Goal: Browse casually

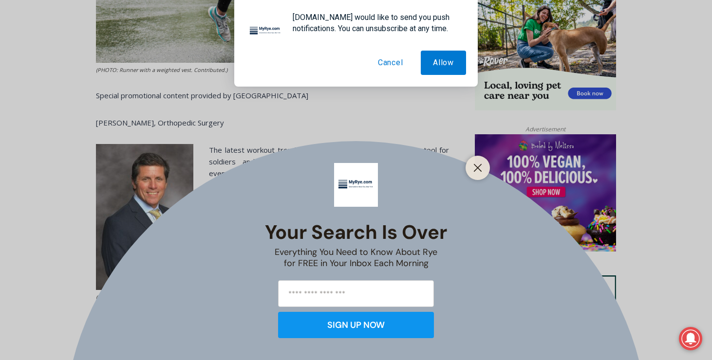
scroll to position [666, 0]
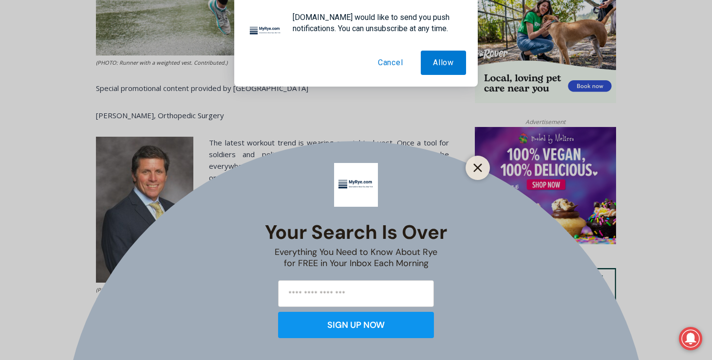
click at [475, 166] on icon "Close" at bounding box center [477, 168] width 9 height 9
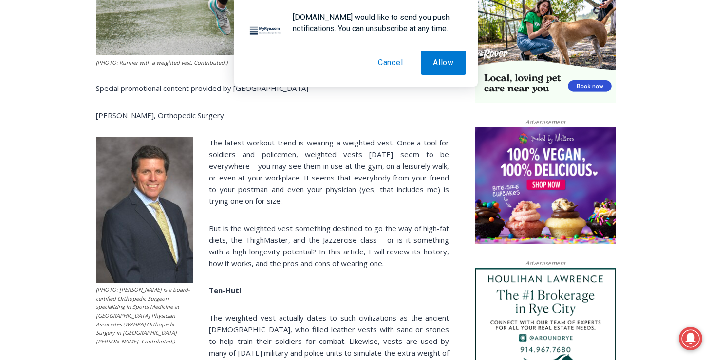
click at [394, 63] on button "Cancel" at bounding box center [391, 63] width 50 height 24
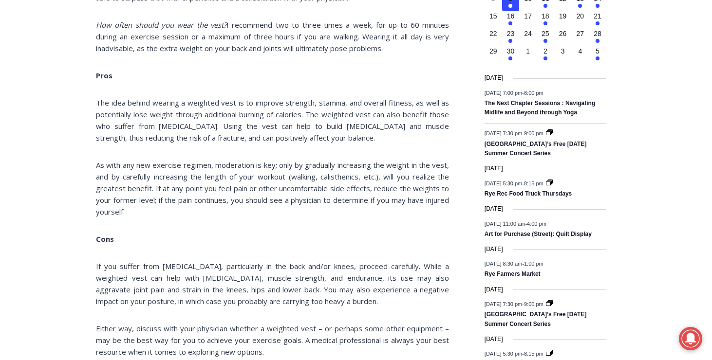
scroll to position [826, 0]
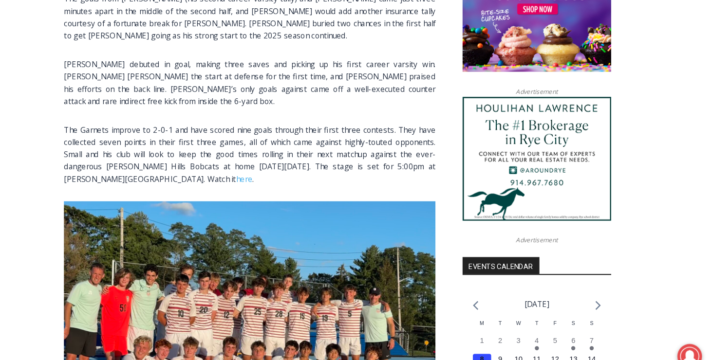
scroll to position [570, 0]
